Goal: Contribute content

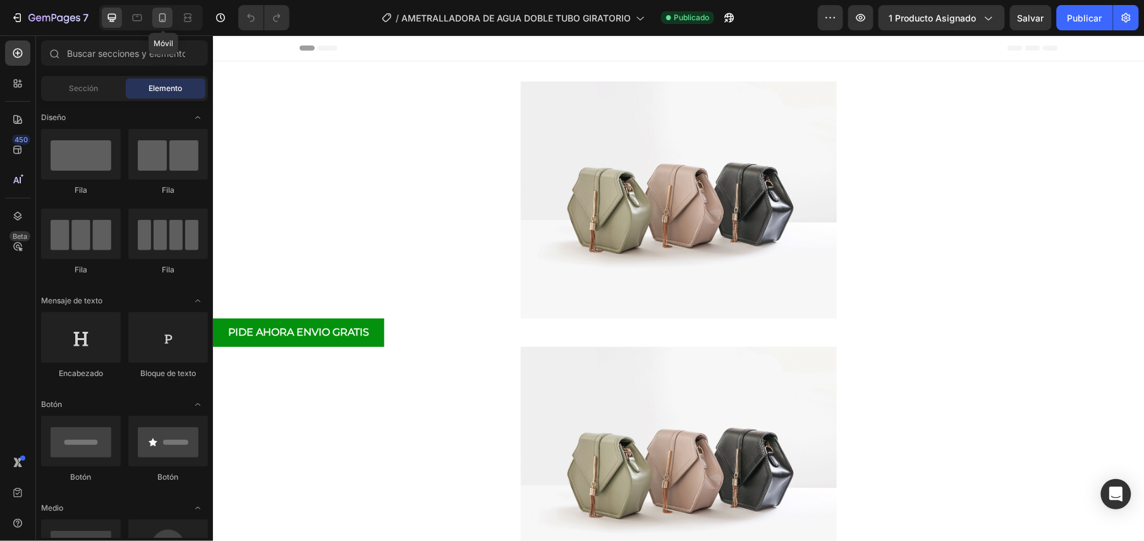
click at [164, 21] on icon at bounding box center [162, 17] width 7 height 9
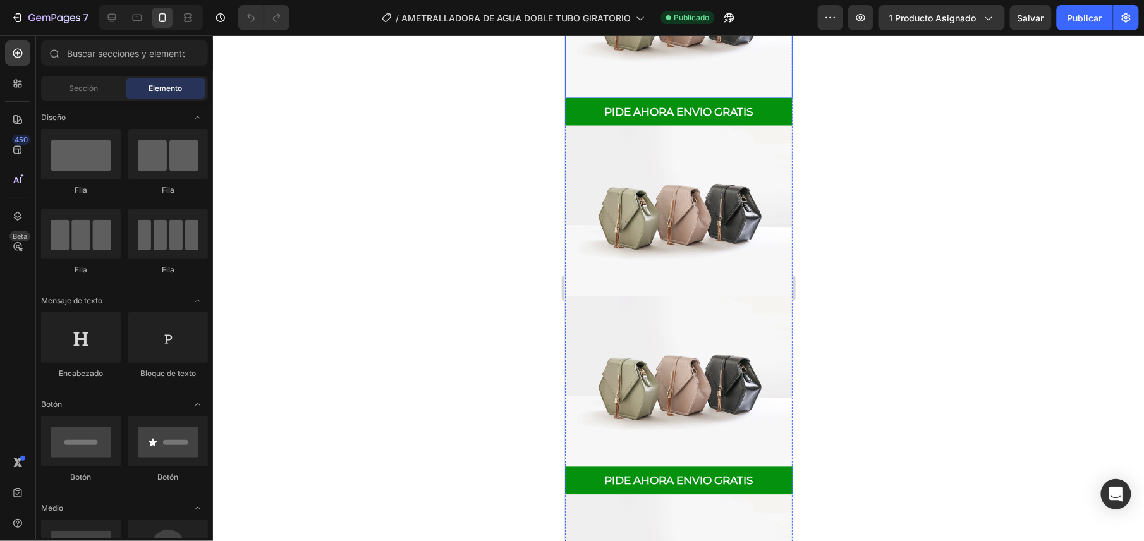
scroll to position [506, 0]
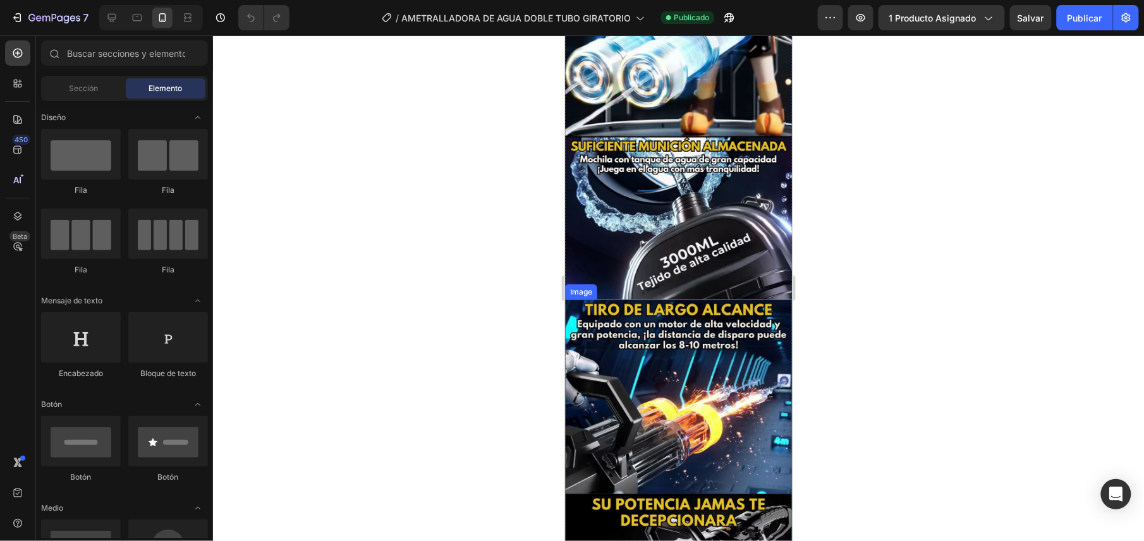
click at [678, 299] on img at bounding box center [678, 478] width 228 height 358
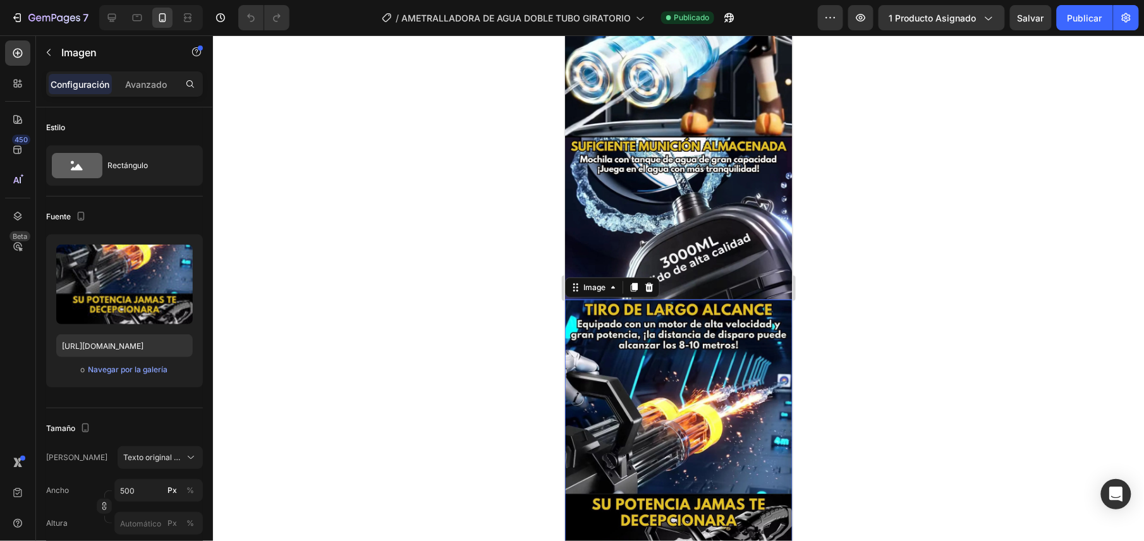
click at [691, 333] on img at bounding box center [678, 478] width 228 height 358
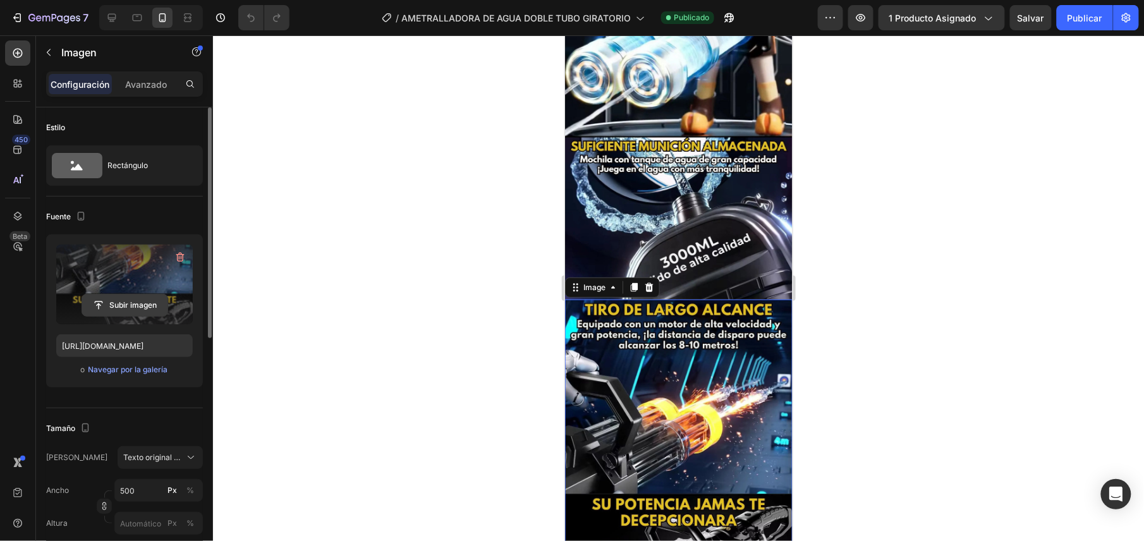
click at [152, 315] on input "file" at bounding box center [124, 305] width 85 height 21
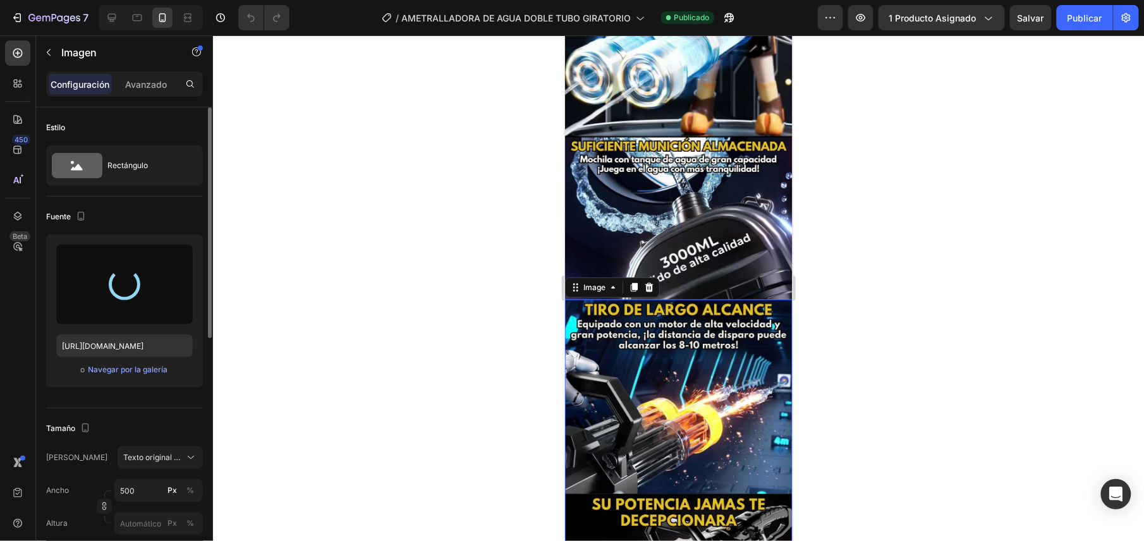
scroll to position [674, 0]
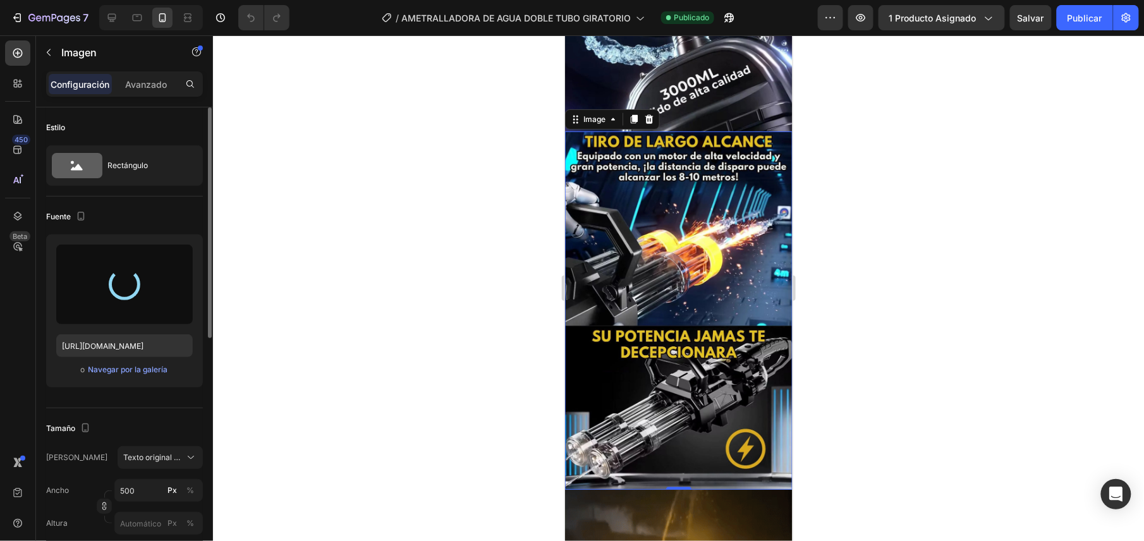
type input "https://cdn.shopify.com/s/files/1/0596/9166/3459/files/gempages_548781553036034…"
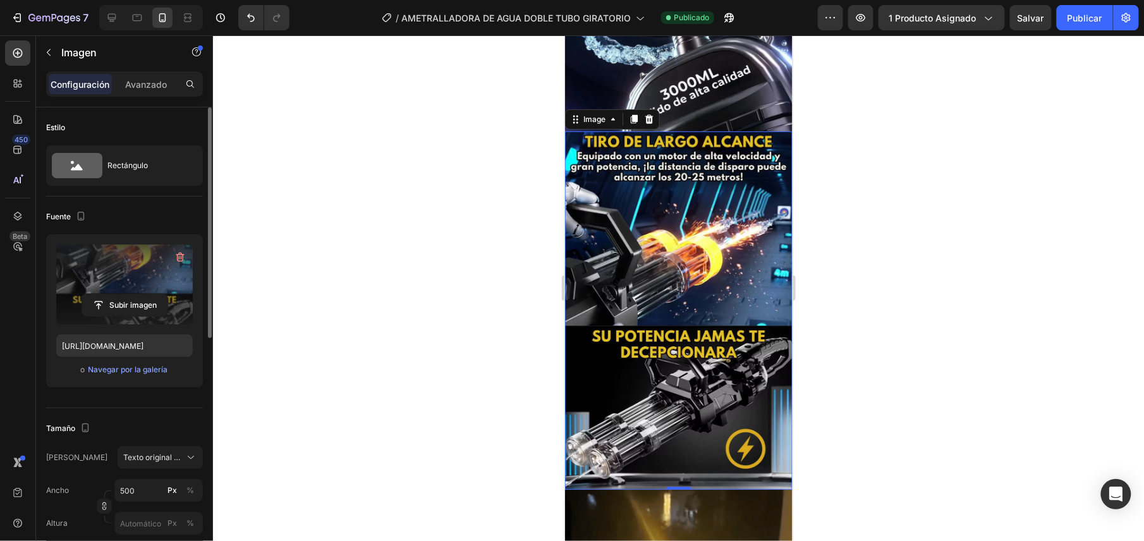
click at [873, 286] on div at bounding box center [678, 288] width 931 height 506
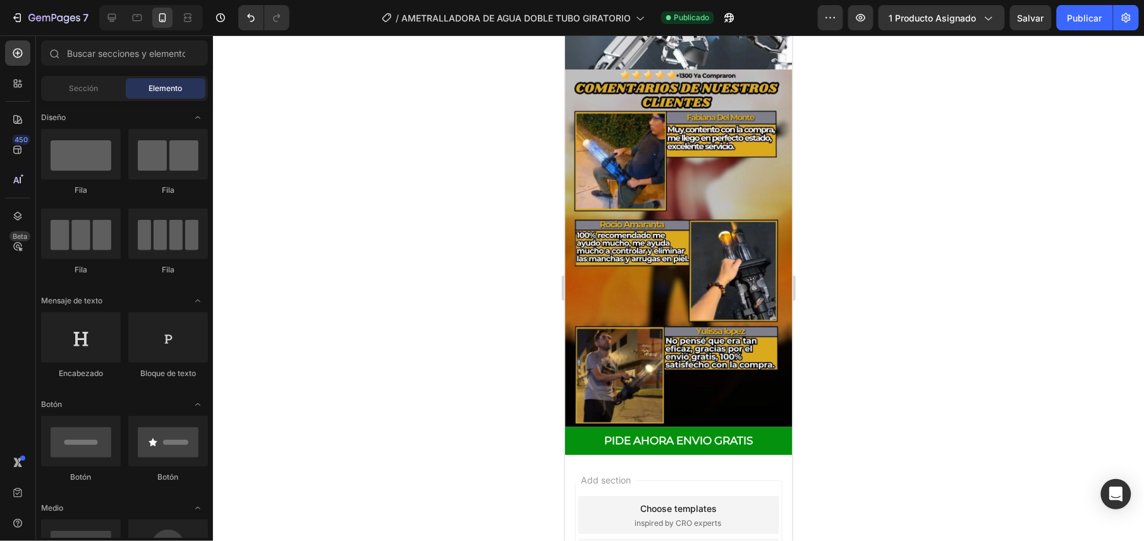
scroll to position [2220, 0]
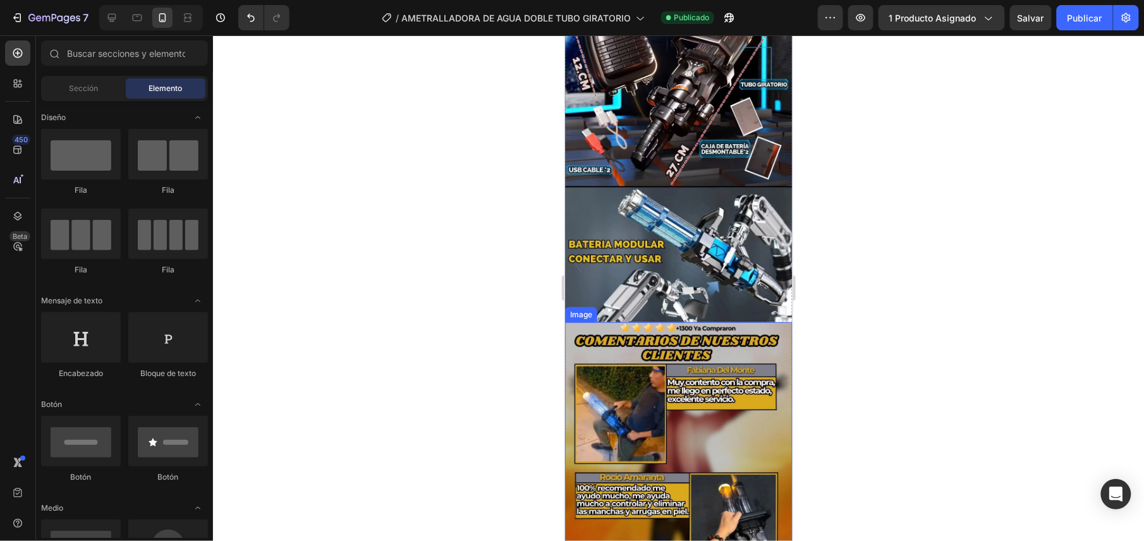
click at [714, 324] on img at bounding box center [678, 501] width 228 height 358
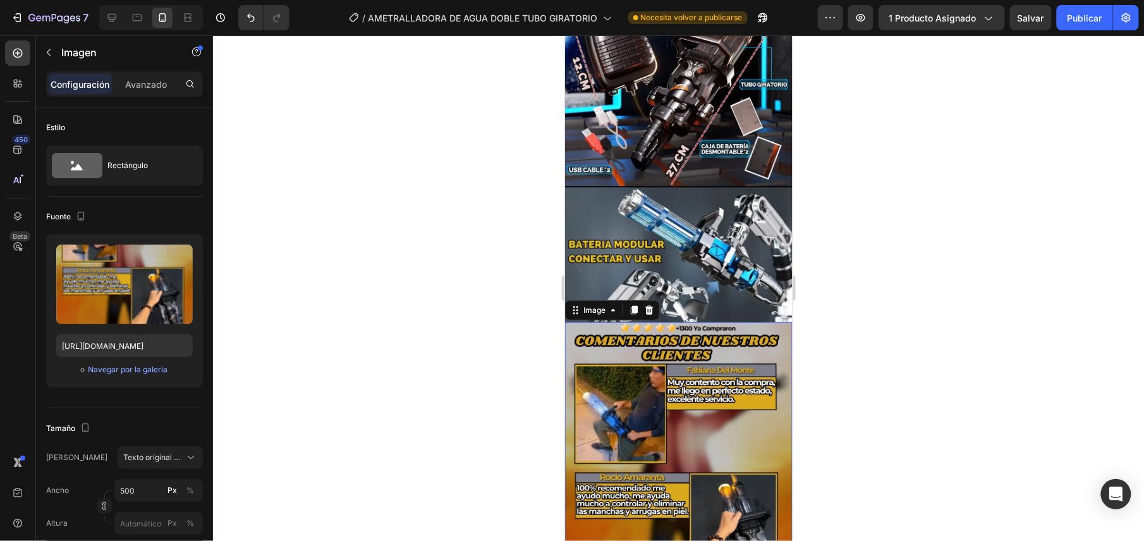
click at [678, 344] on img at bounding box center [678, 501] width 228 height 358
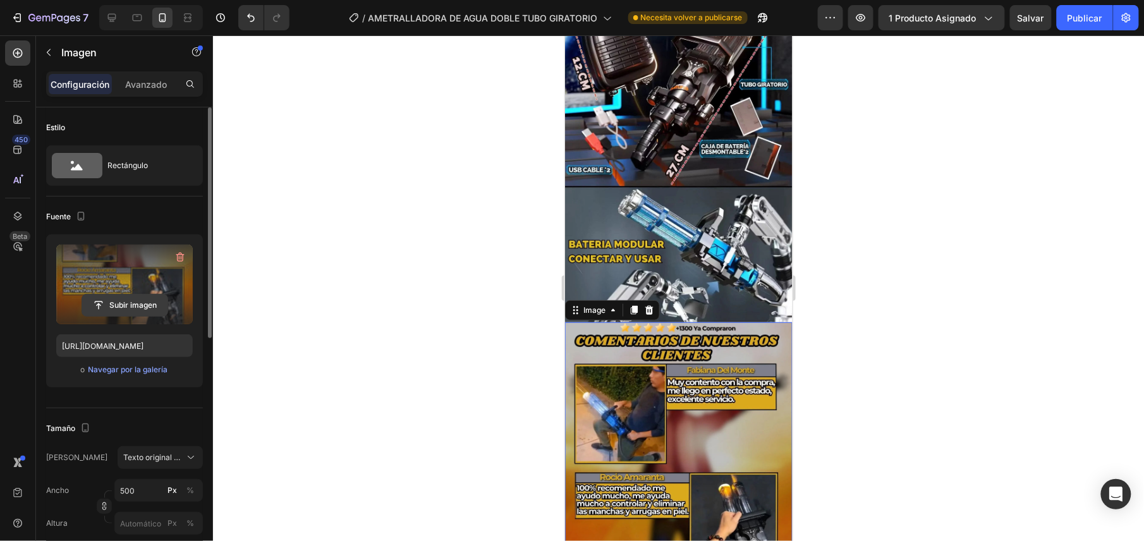
click at [120, 309] on input "file" at bounding box center [124, 305] width 85 height 21
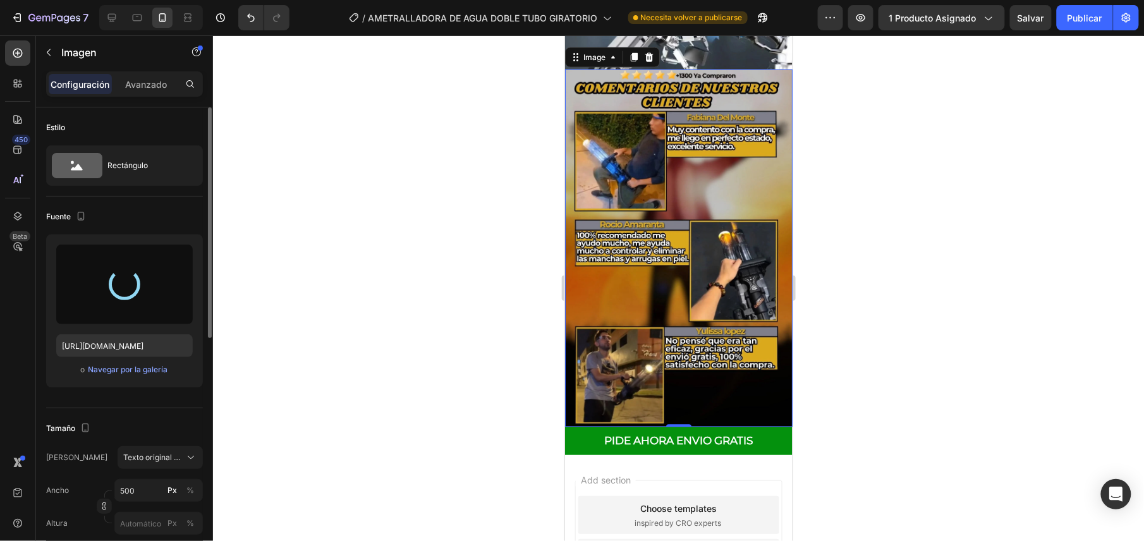
scroll to position [2305, 0]
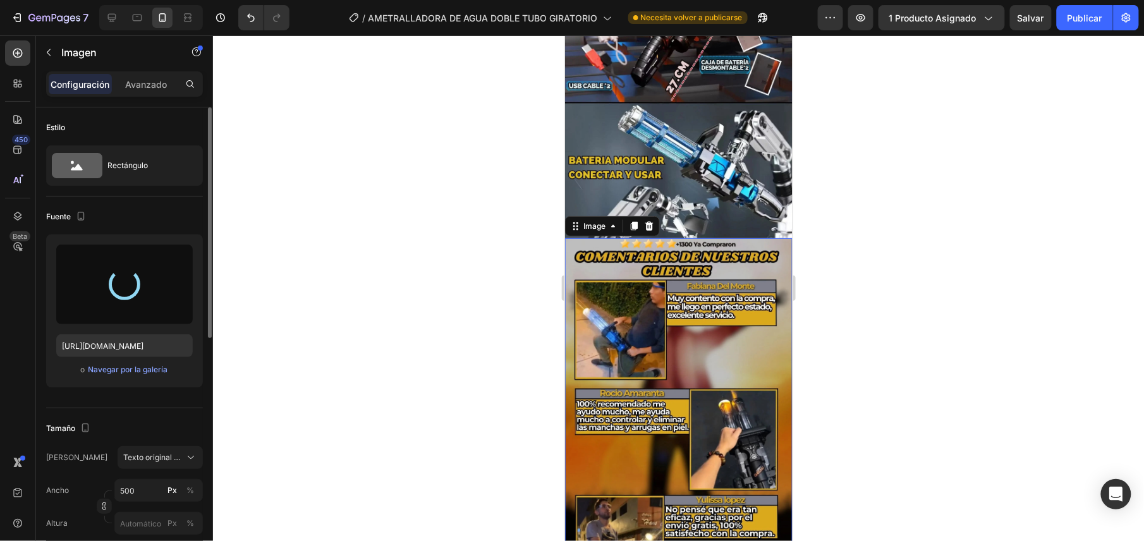
type input "https://cdn.shopify.com/s/files/1/0596/9166/3459/files/gempages_548781553036034…"
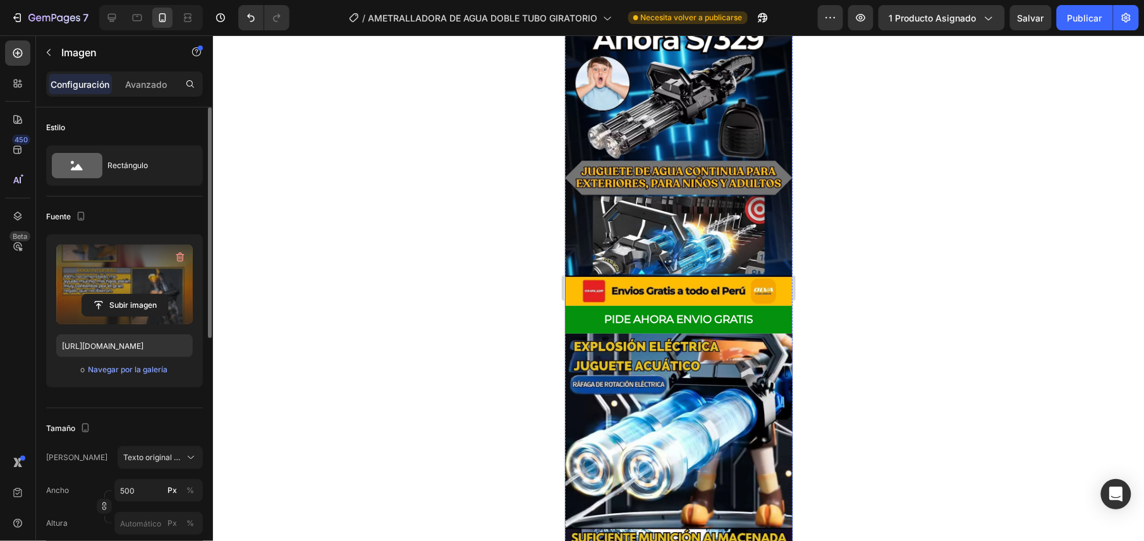
scroll to position [29, 0]
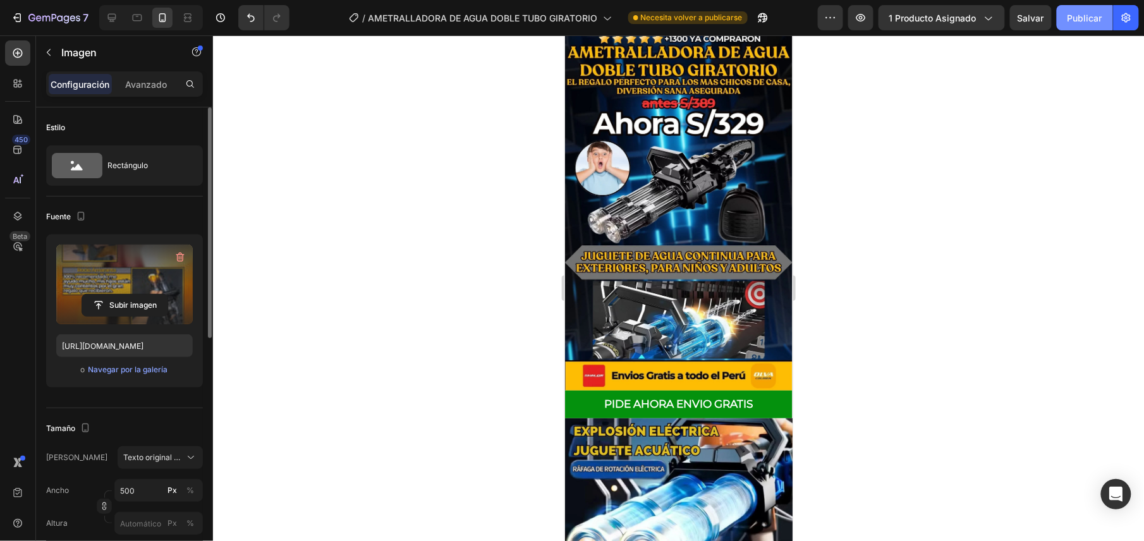
click at [1068, 15] on font "Publicar" at bounding box center [1085, 17] width 35 height 13
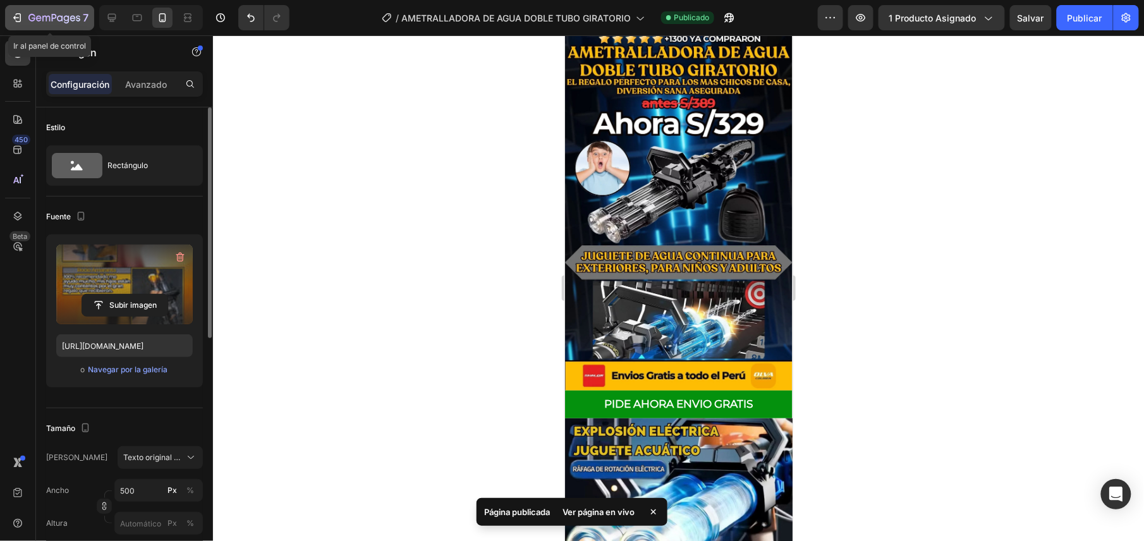
click at [49, 11] on div "7" at bounding box center [58, 17] width 60 height 15
